Goal: Check status: Verify the current state of an ongoing process or item

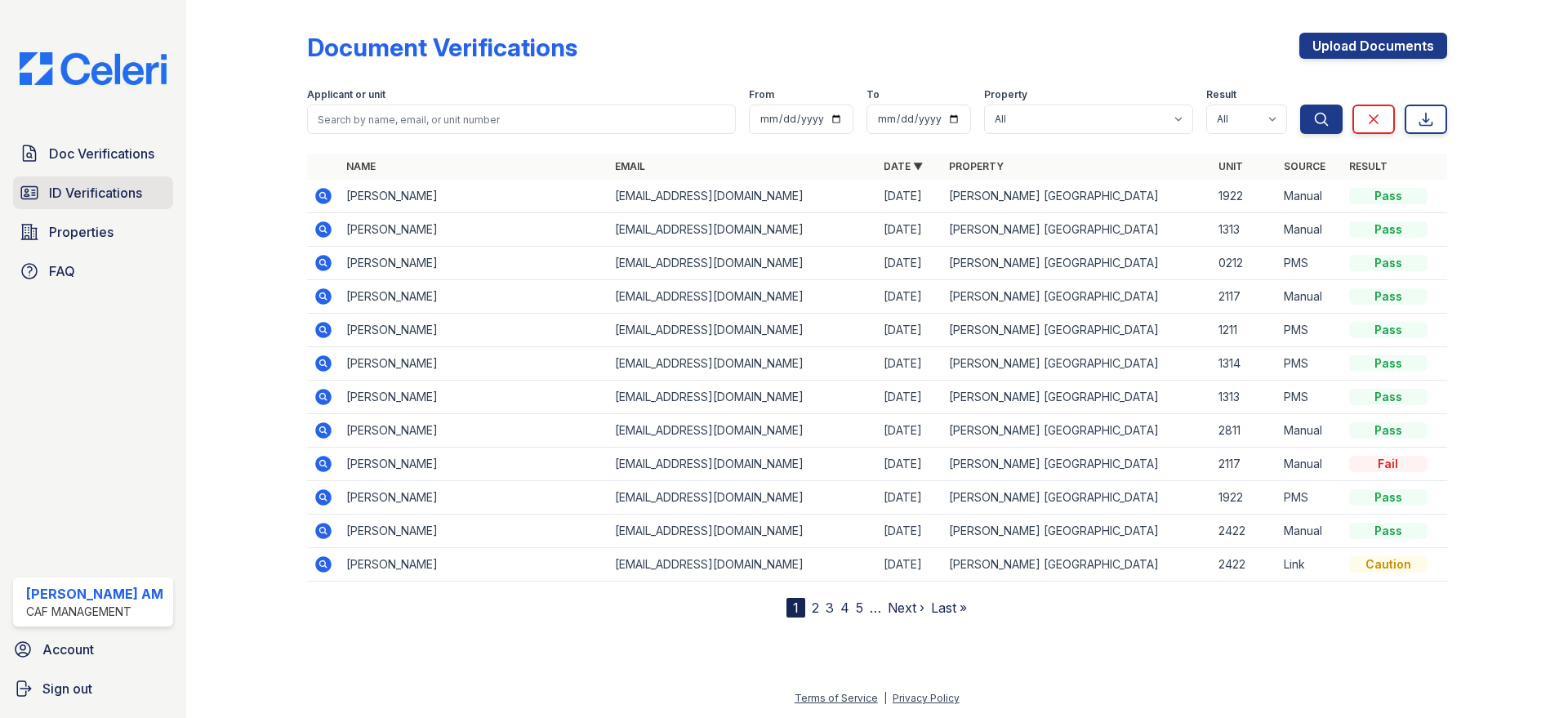
click at [105, 198] on span "ID Verifications" at bounding box center [95, 193] width 93 height 19
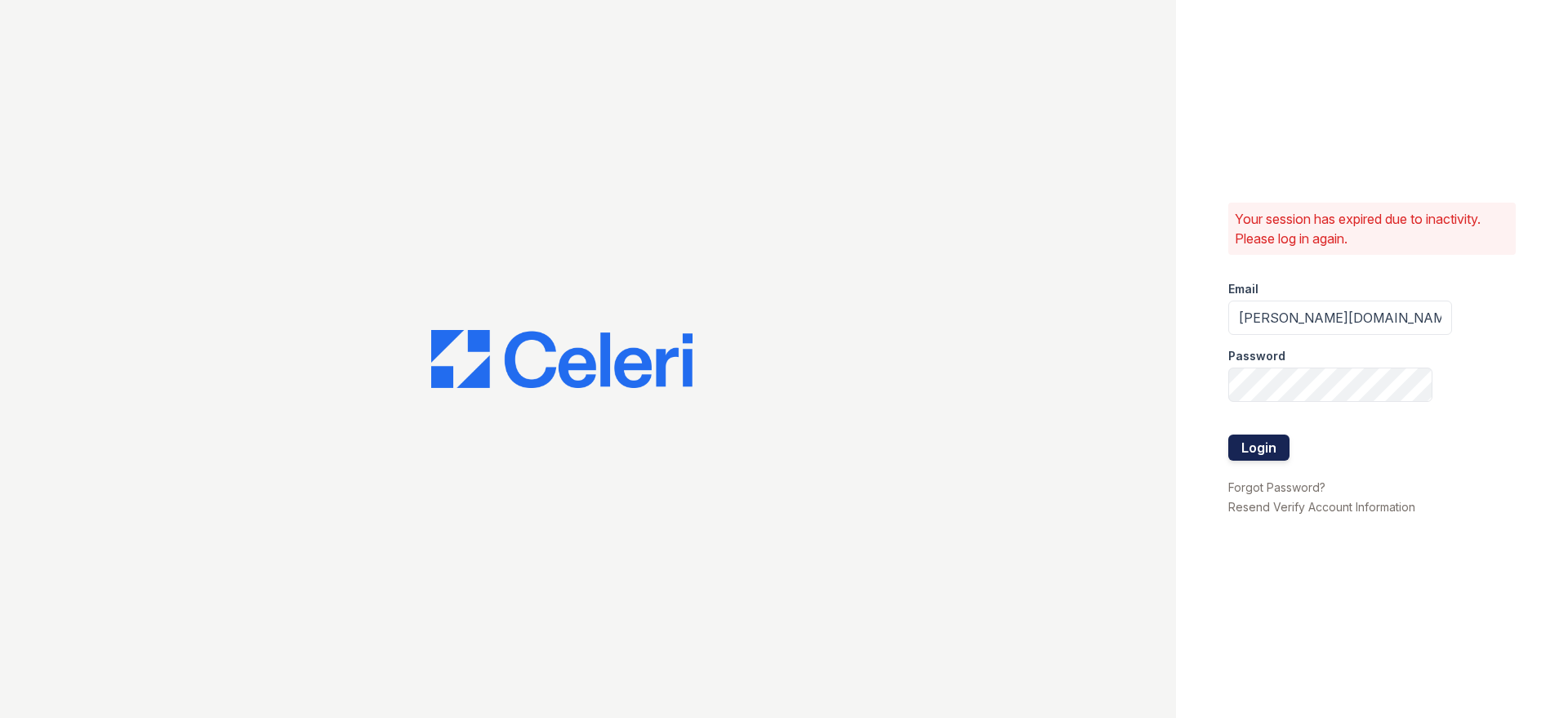
click at [1280, 446] on button "Login" at bounding box center [1258, 448] width 61 height 26
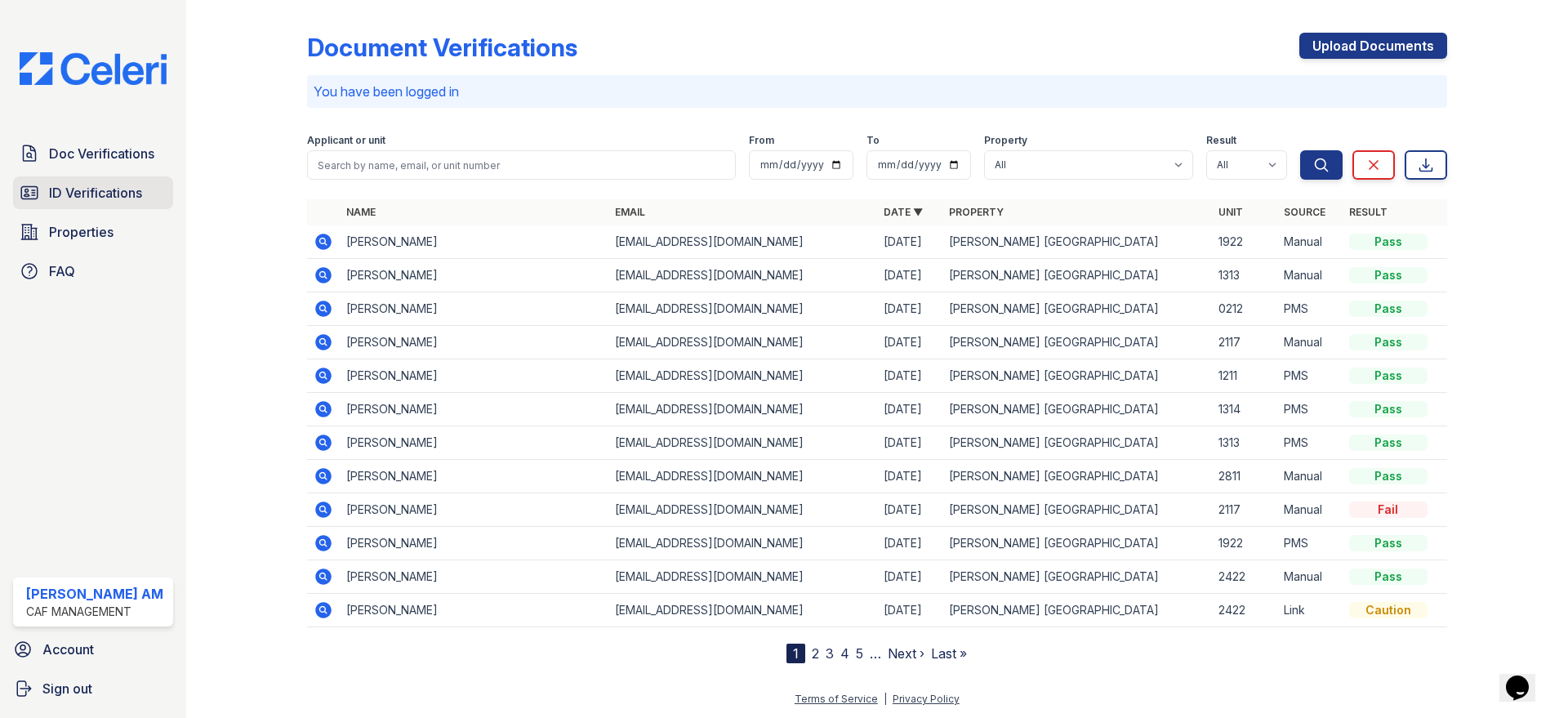
click at [79, 191] on span "ID Verifications" at bounding box center [95, 193] width 93 height 19
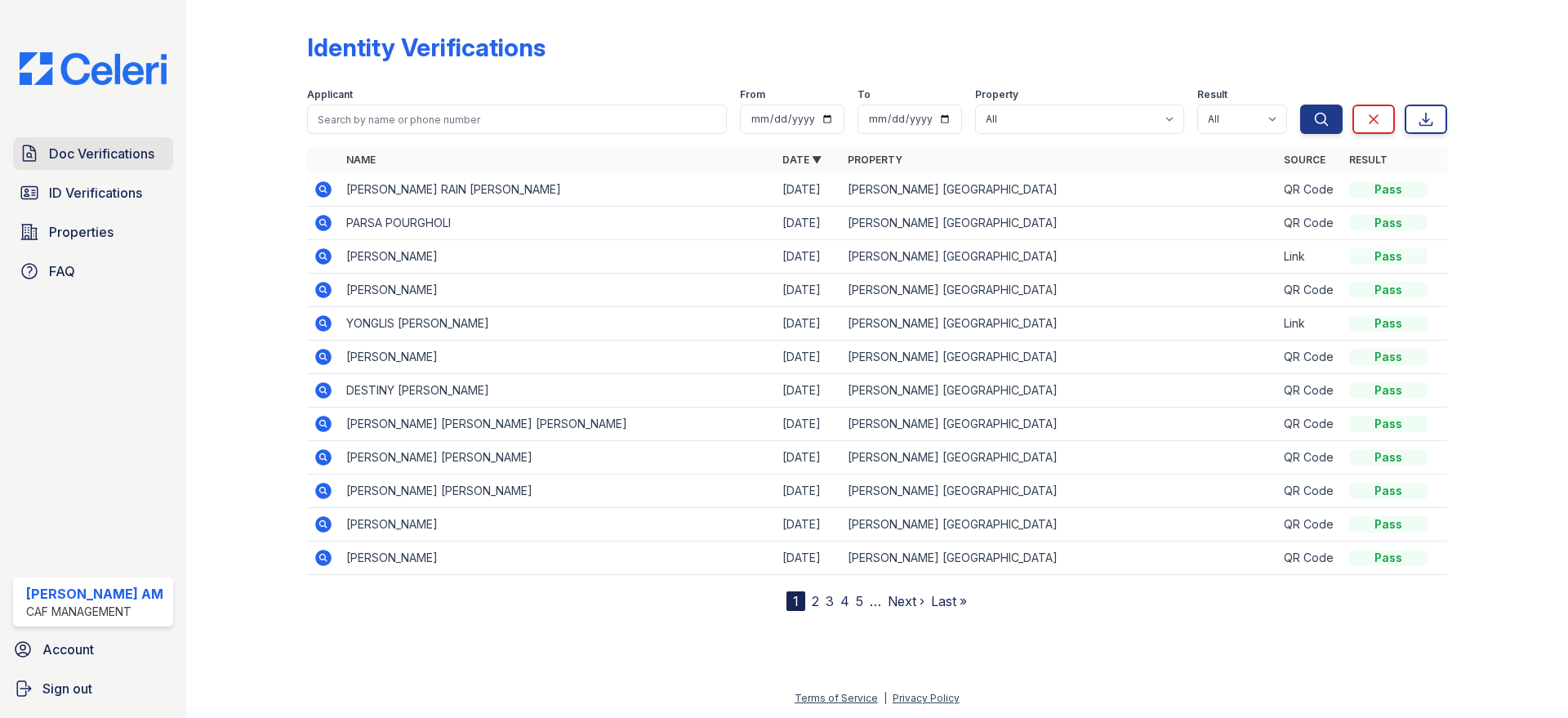
click at [147, 160] on span "Doc Verifications" at bounding box center [102, 154] width 105 height 19
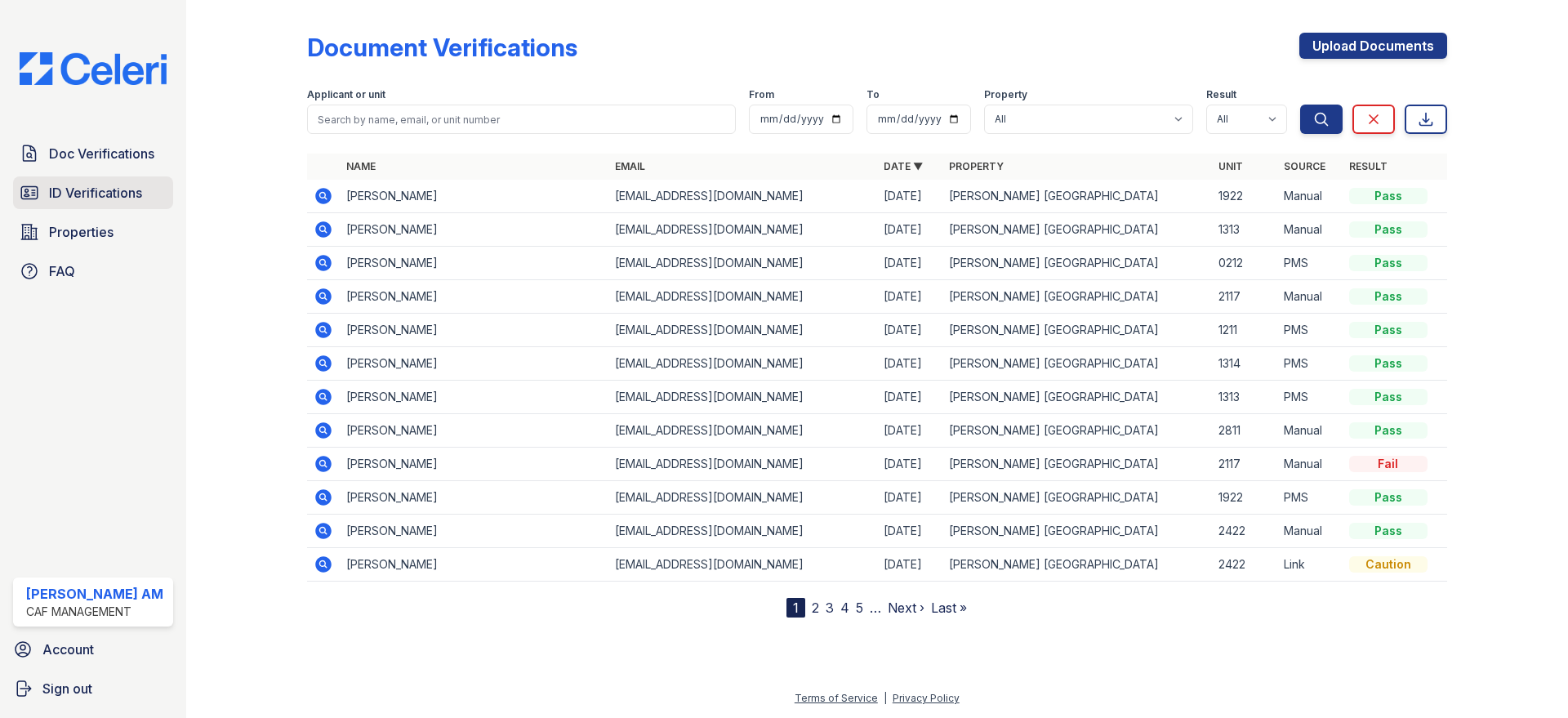
click at [115, 186] on span "ID Verifications" at bounding box center [95, 193] width 93 height 19
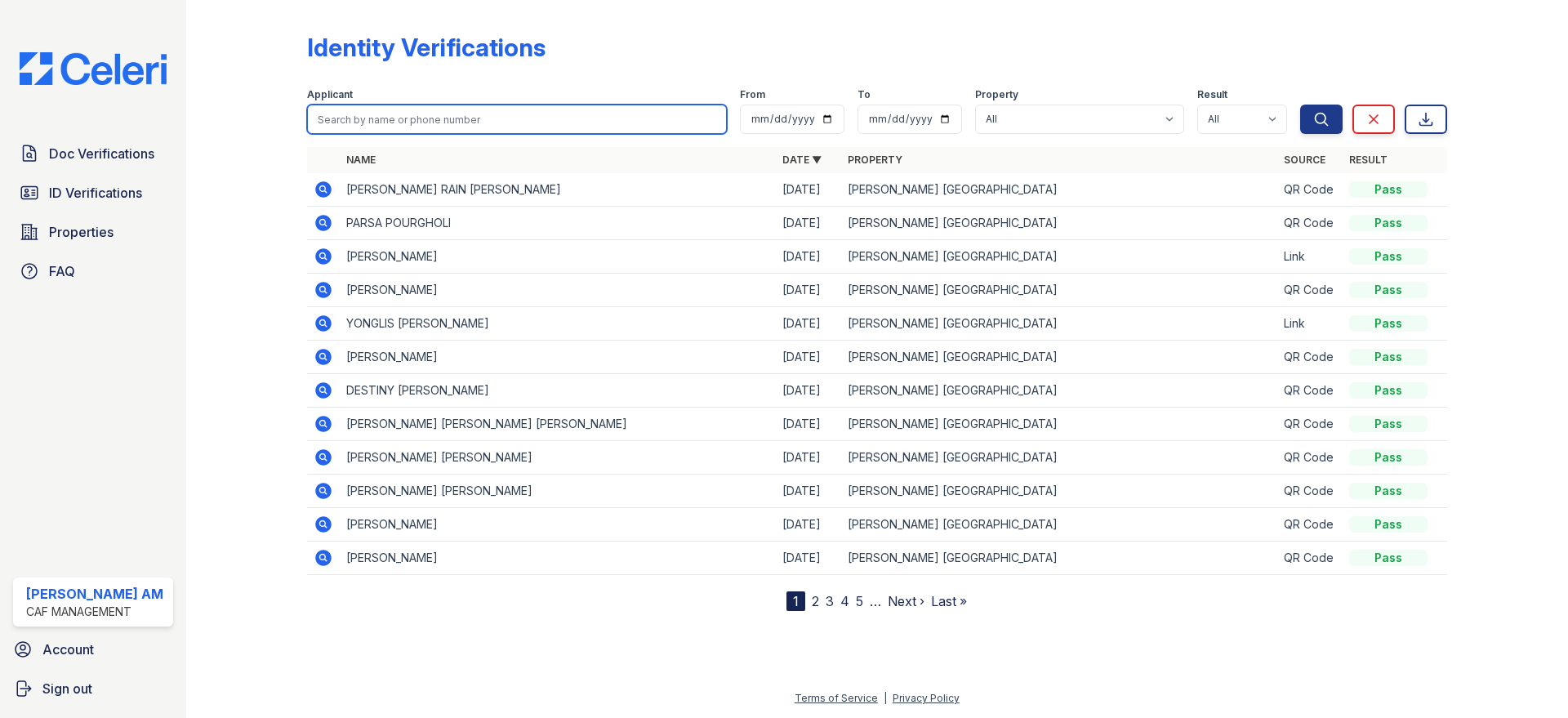
click at [566, 120] on input "search" at bounding box center [516, 118] width 419 height 29
type input "[PERSON_NAME]"
click at [1300, 104] on button "Search" at bounding box center [1322, 118] width 42 height 29
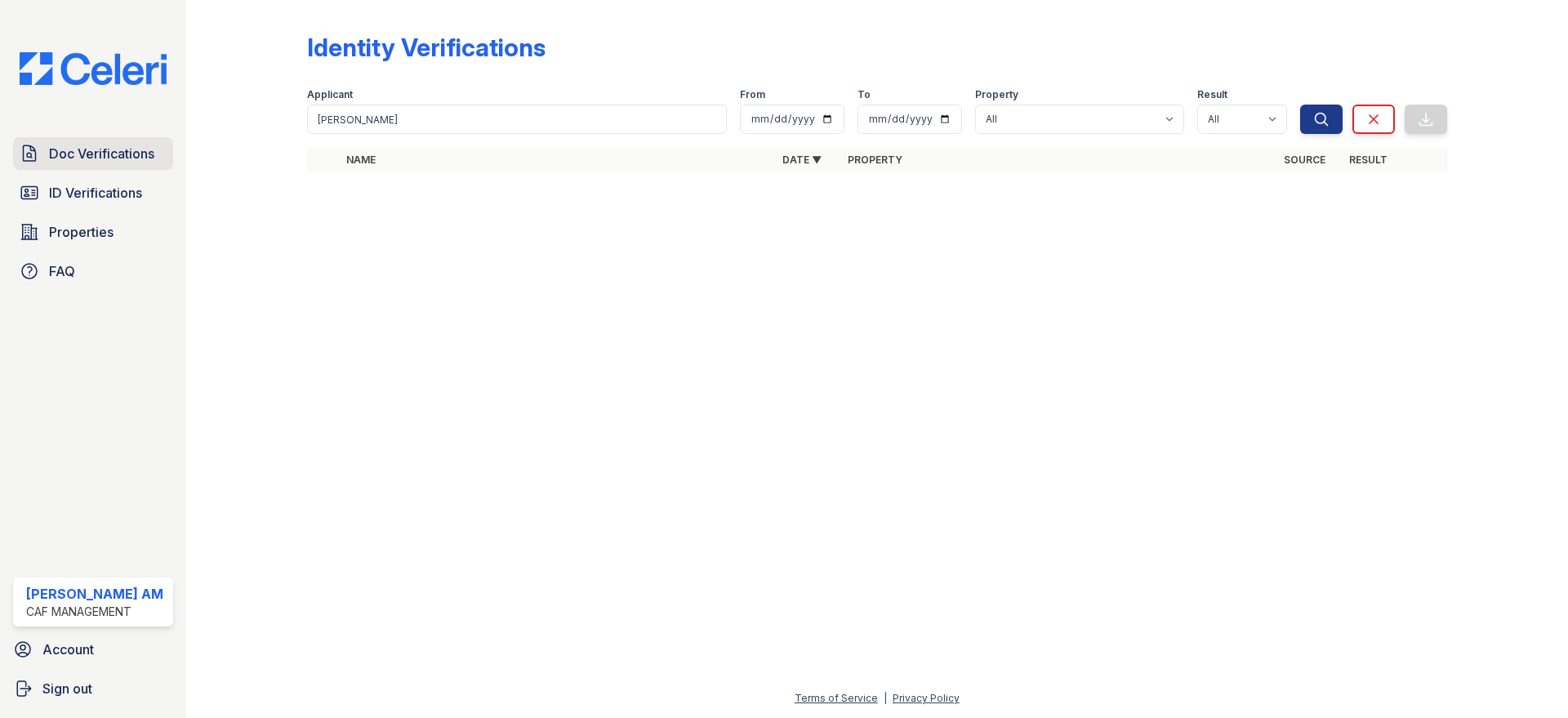
click at [85, 155] on span "Doc Verifications" at bounding box center [102, 154] width 105 height 19
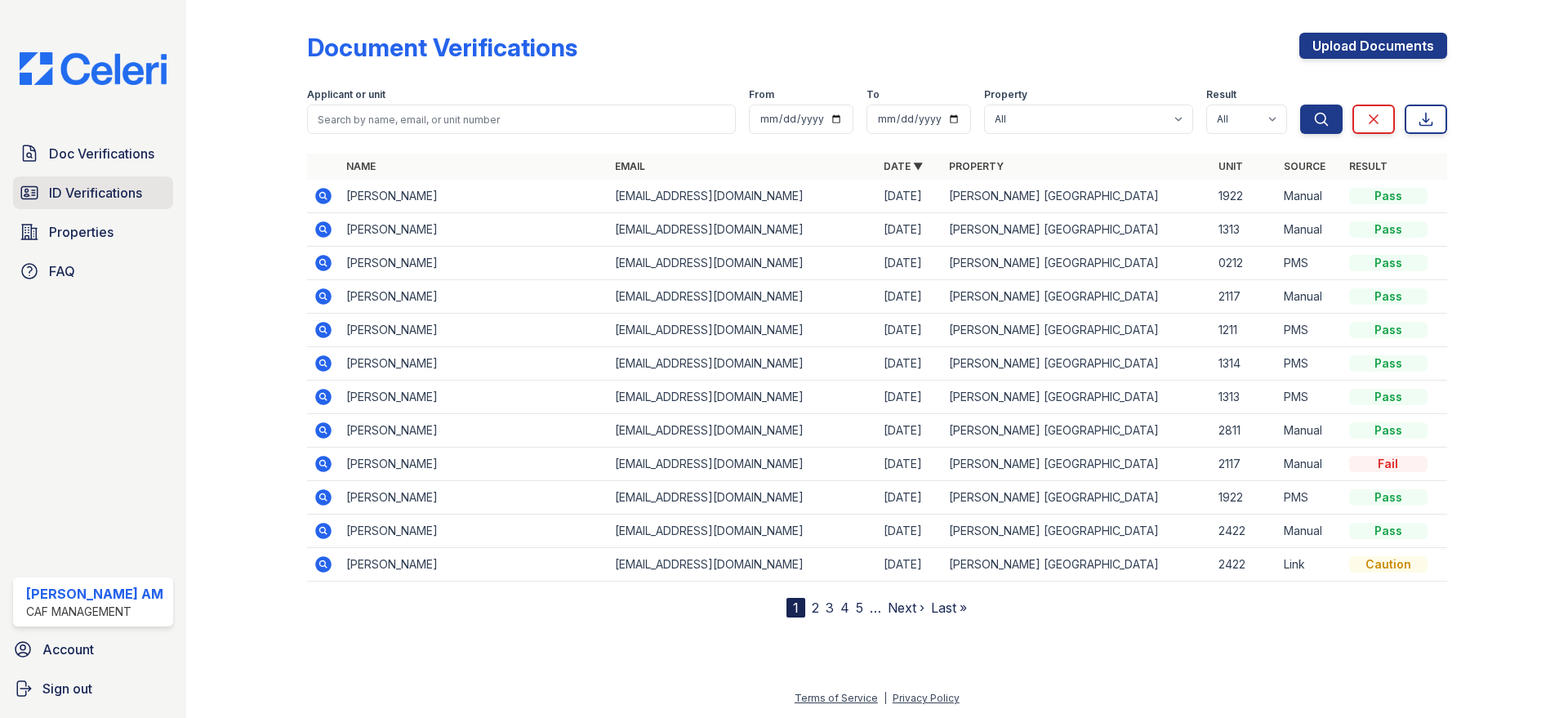
click at [121, 189] on span "ID Verifications" at bounding box center [95, 193] width 93 height 19
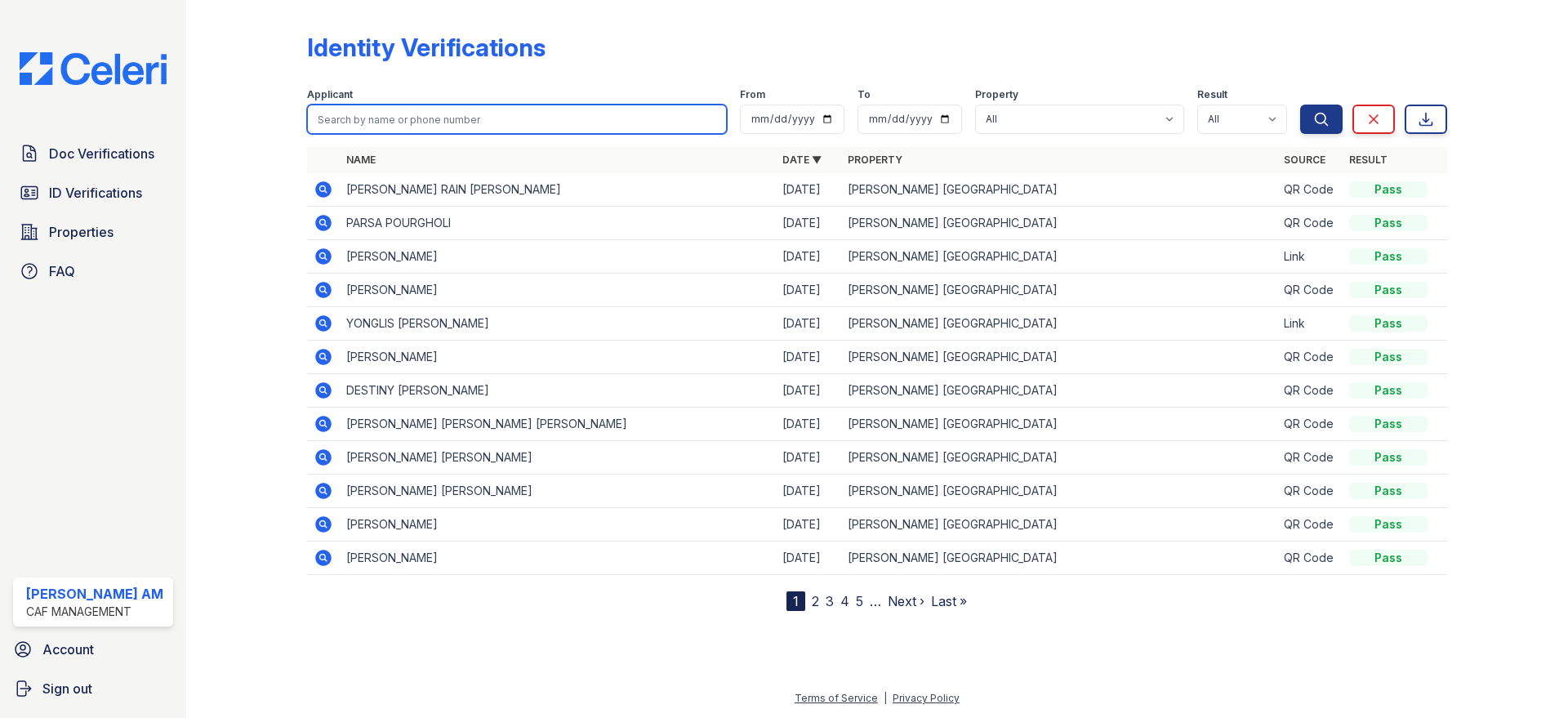
click at [501, 126] on input "search" at bounding box center [516, 118] width 419 height 29
type input "[PERSON_NAME]"
click at [1300, 104] on button "Search" at bounding box center [1322, 118] width 42 height 29
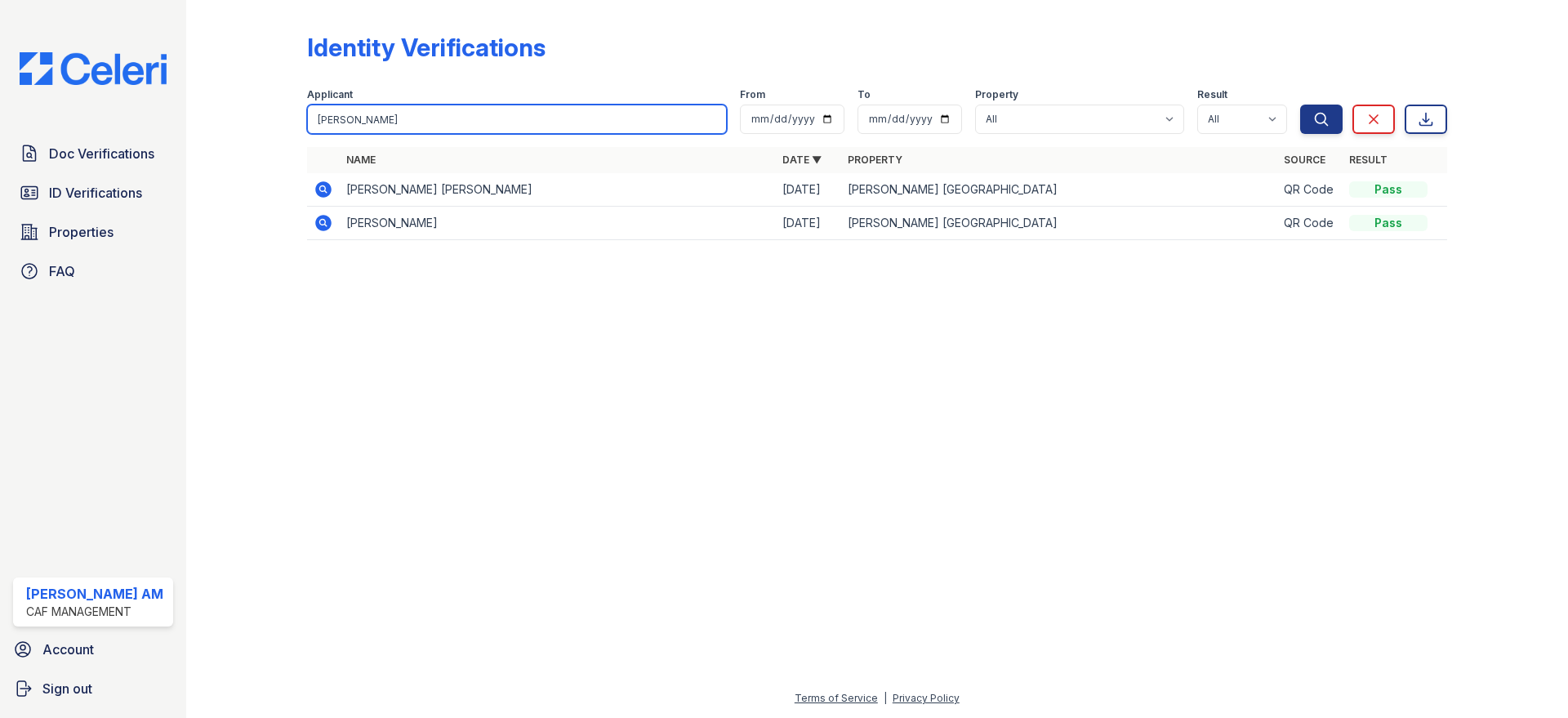
click at [504, 127] on input "[PERSON_NAME]" at bounding box center [516, 118] width 419 height 29
type input "[PERSON_NAME]"
click at [1300, 104] on button "Search" at bounding box center [1322, 118] width 42 height 29
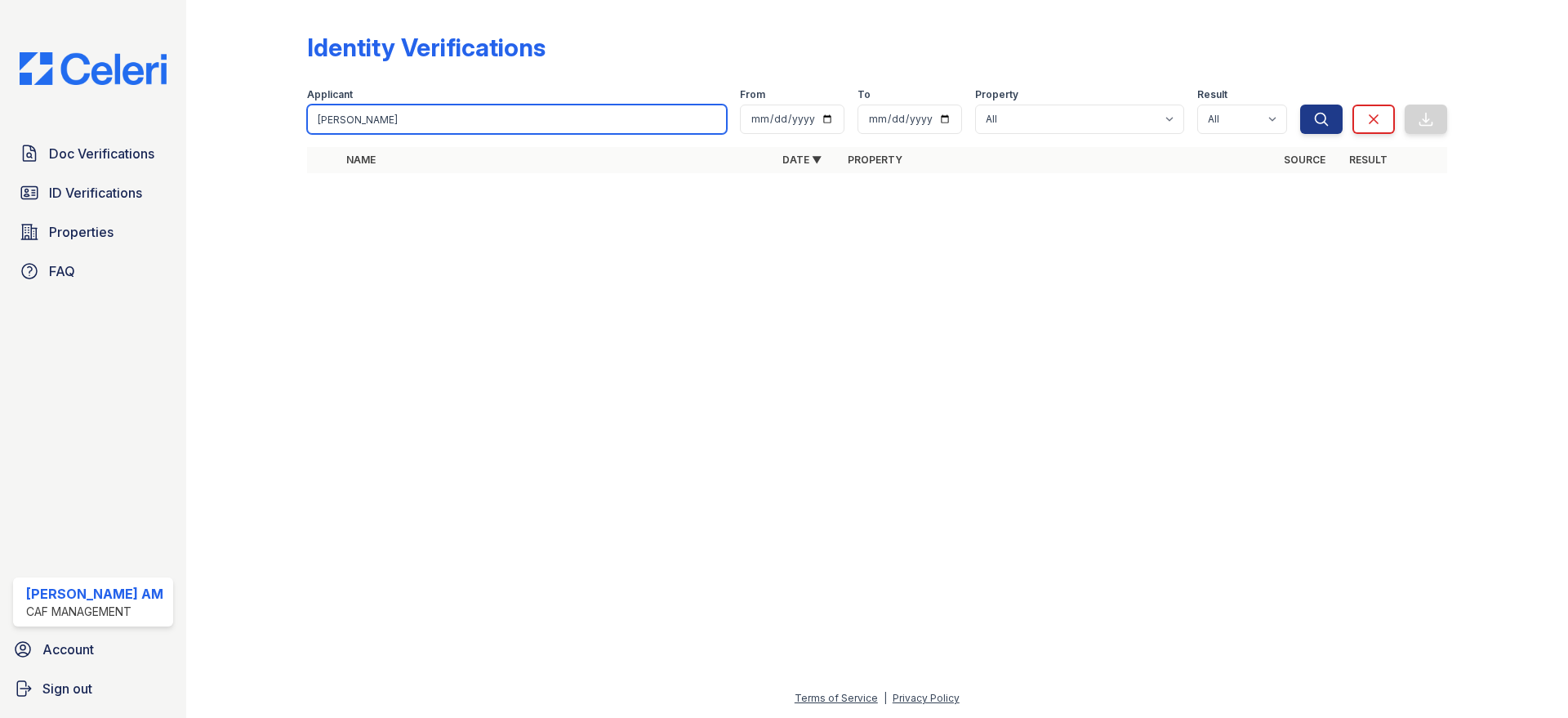
click at [504, 127] on input "[PERSON_NAME]" at bounding box center [516, 118] width 419 height 29
type input "[PERSON_NAME]"
click at [1300, 104] on button "Search" at bounding box center [1322, 118] width 42 height 29
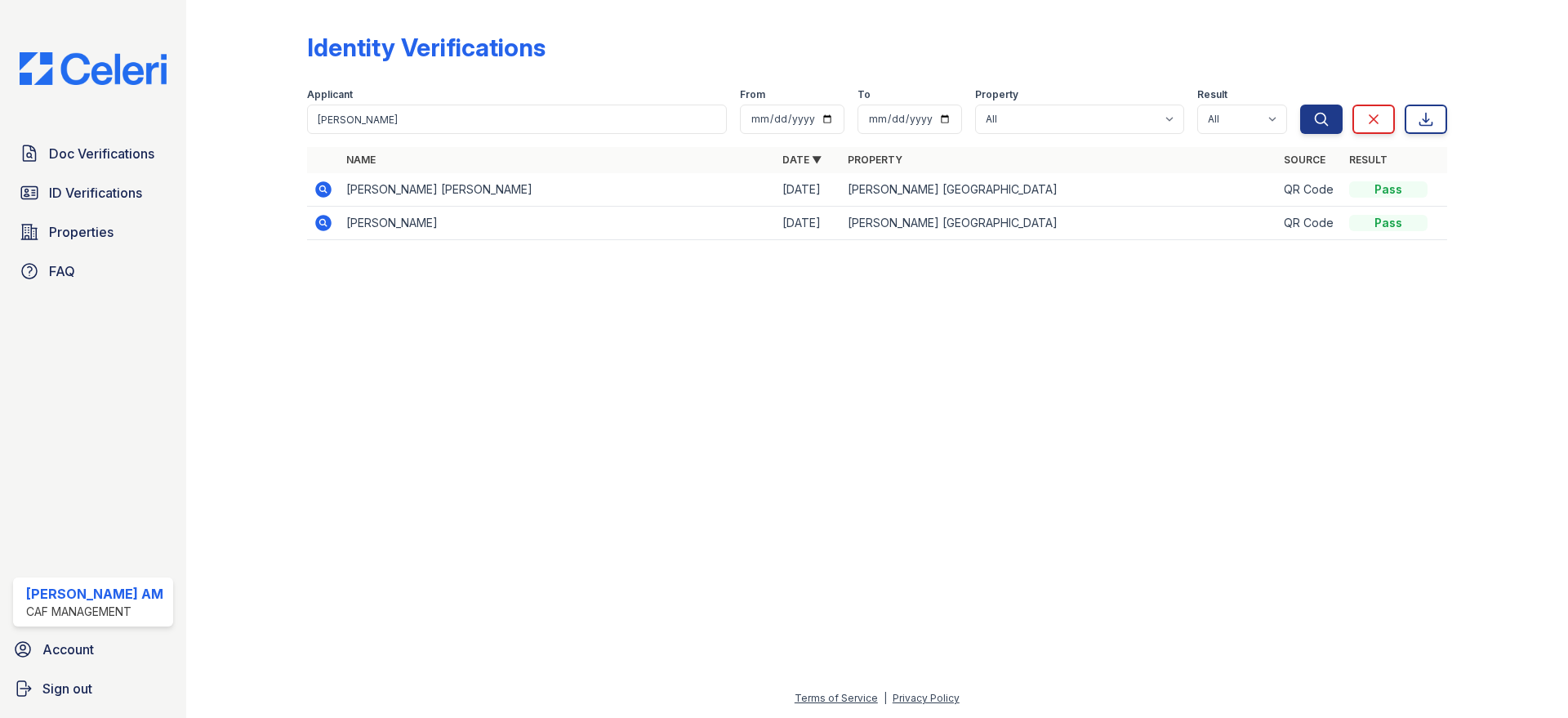
click at [321, 189] on icon at bounding box center [322, 188] width 4 height 4
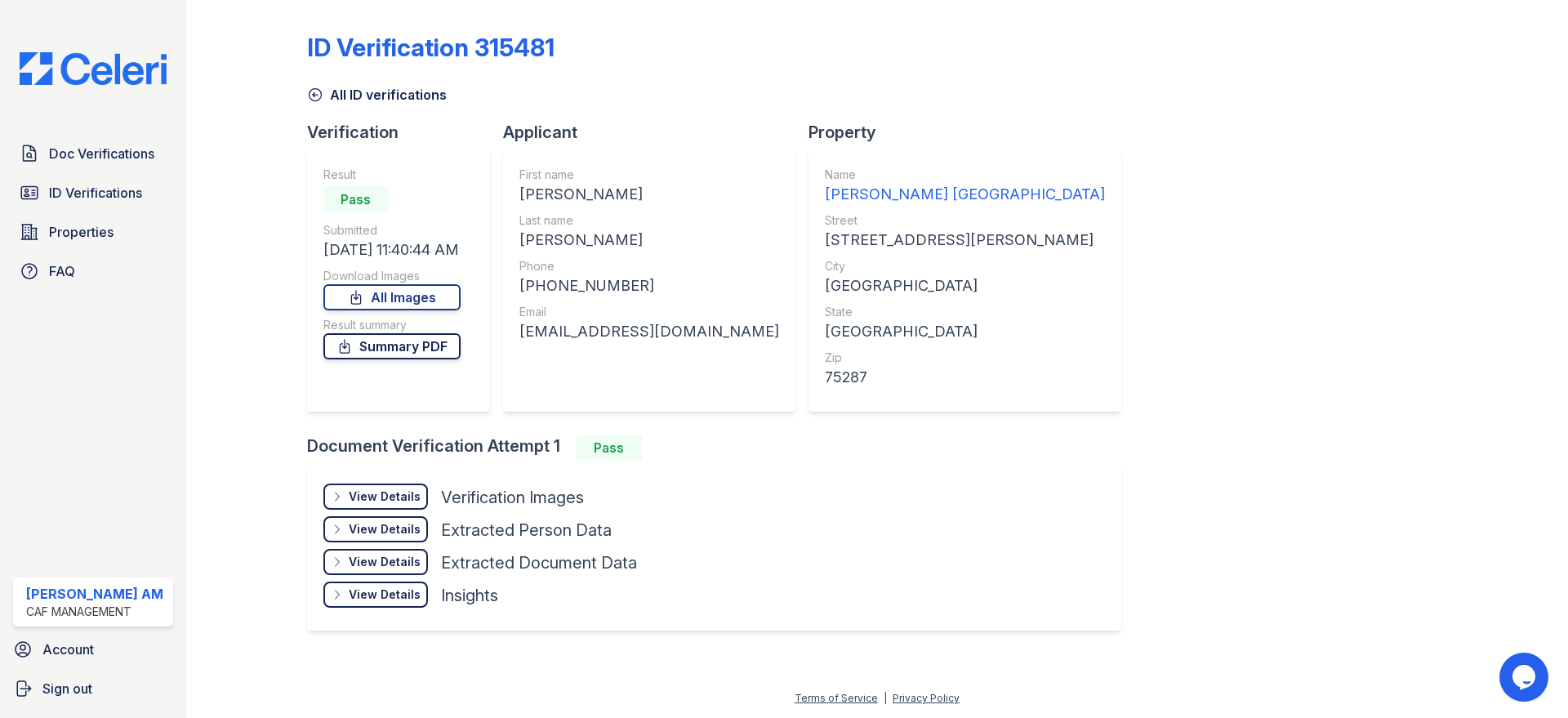
click at [422, 349] on link "Summary PDF" at bounding box center [391, 346] width 137 height 26
